Goal: Task Accomplishment & Management: Manage account settings

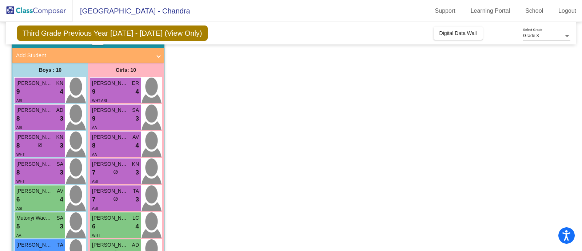
scroll to position [43, 0]
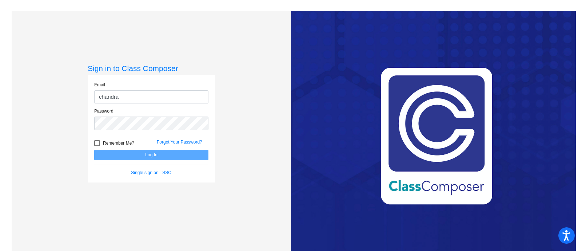
type input "[EMAIL_ADDRESS][PERSON_NAME][DOMAIN_NAME]"
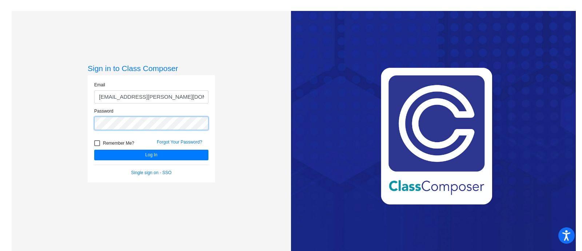
click at [94, 149] on button "Log In" at bounding box center [151, 154] width 114 height 11
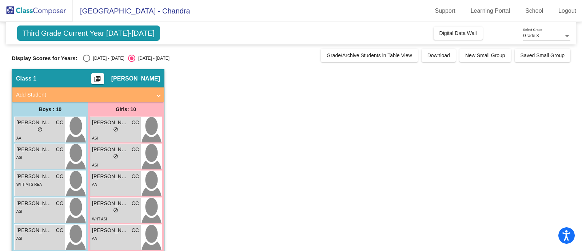
click at [89, 60] on div "Select an option" at bounding box center [86, 58] width 7 height 7
click at [87, 62] on input "[DATE] - [DATE]" at bounding box center [86, 62] width 0 height 0
radio input "true"
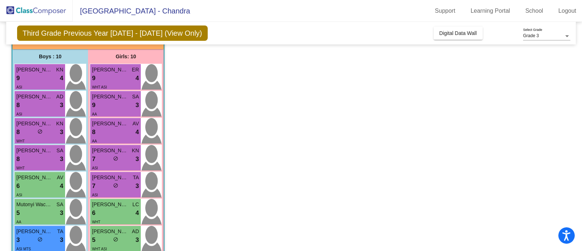
scroll to position [53, 0]
